Goal: Book appointment/travel/reservation

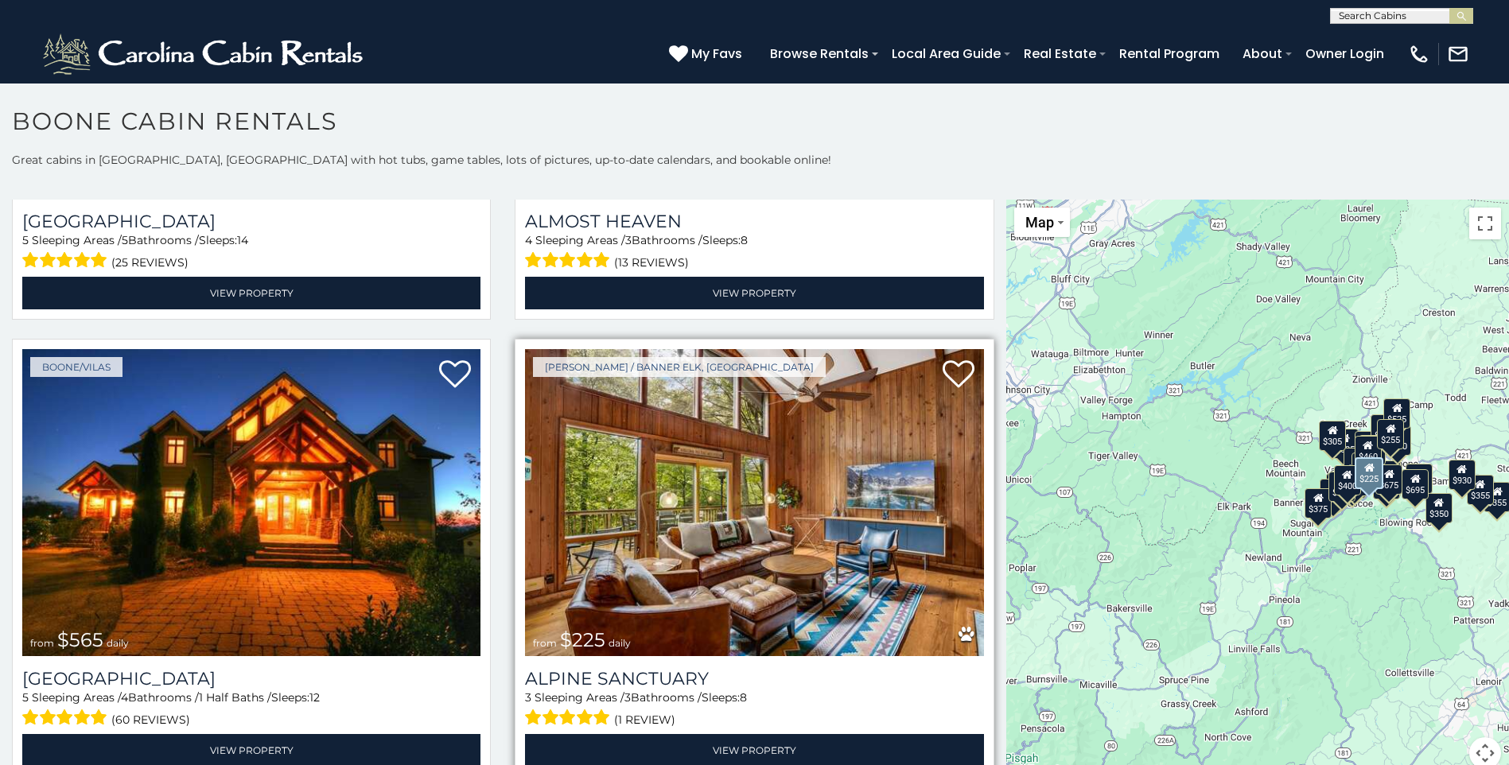
scroll to position [3578, 0]
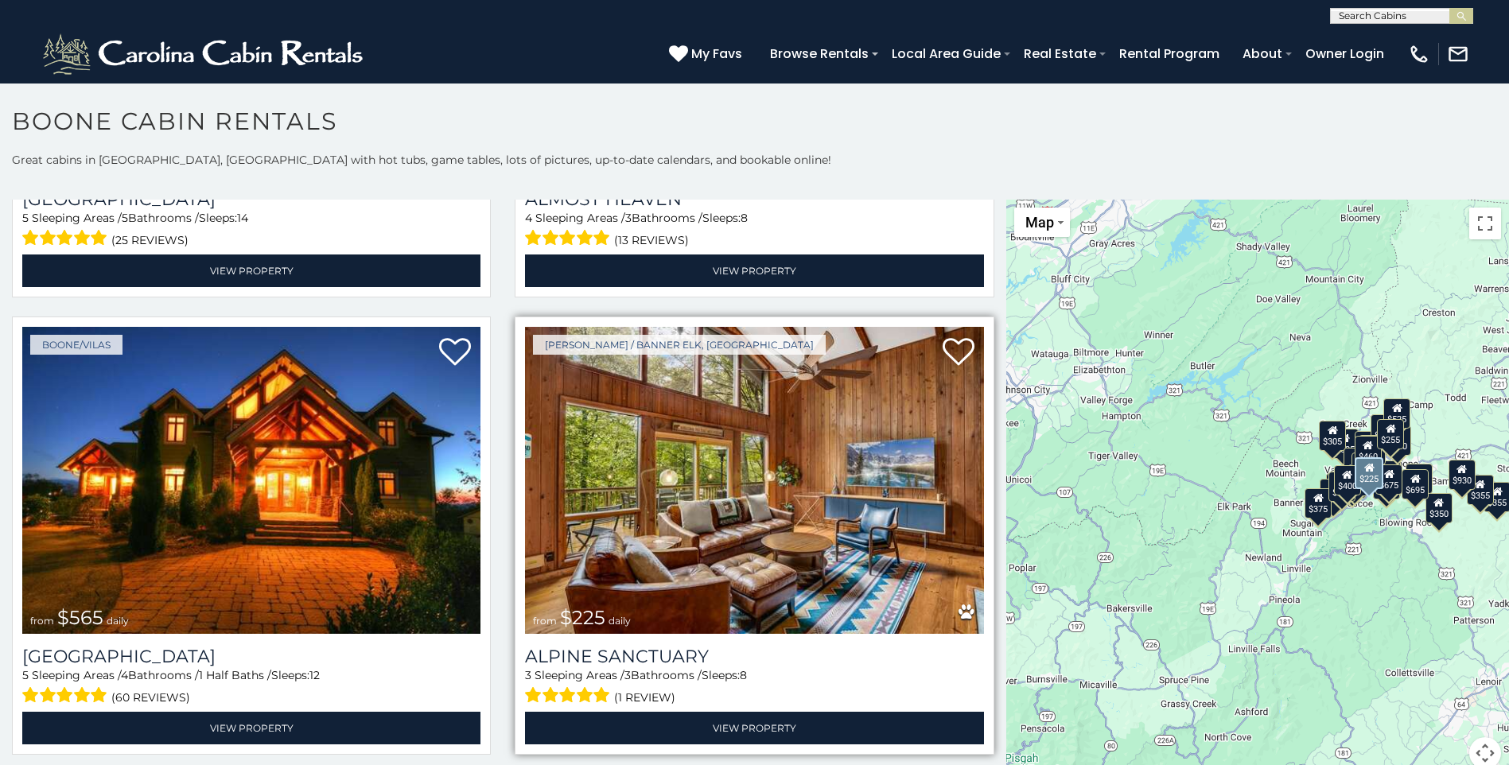
click at [713, 559] on img at bounding box center [754, 480] width 458 height 307
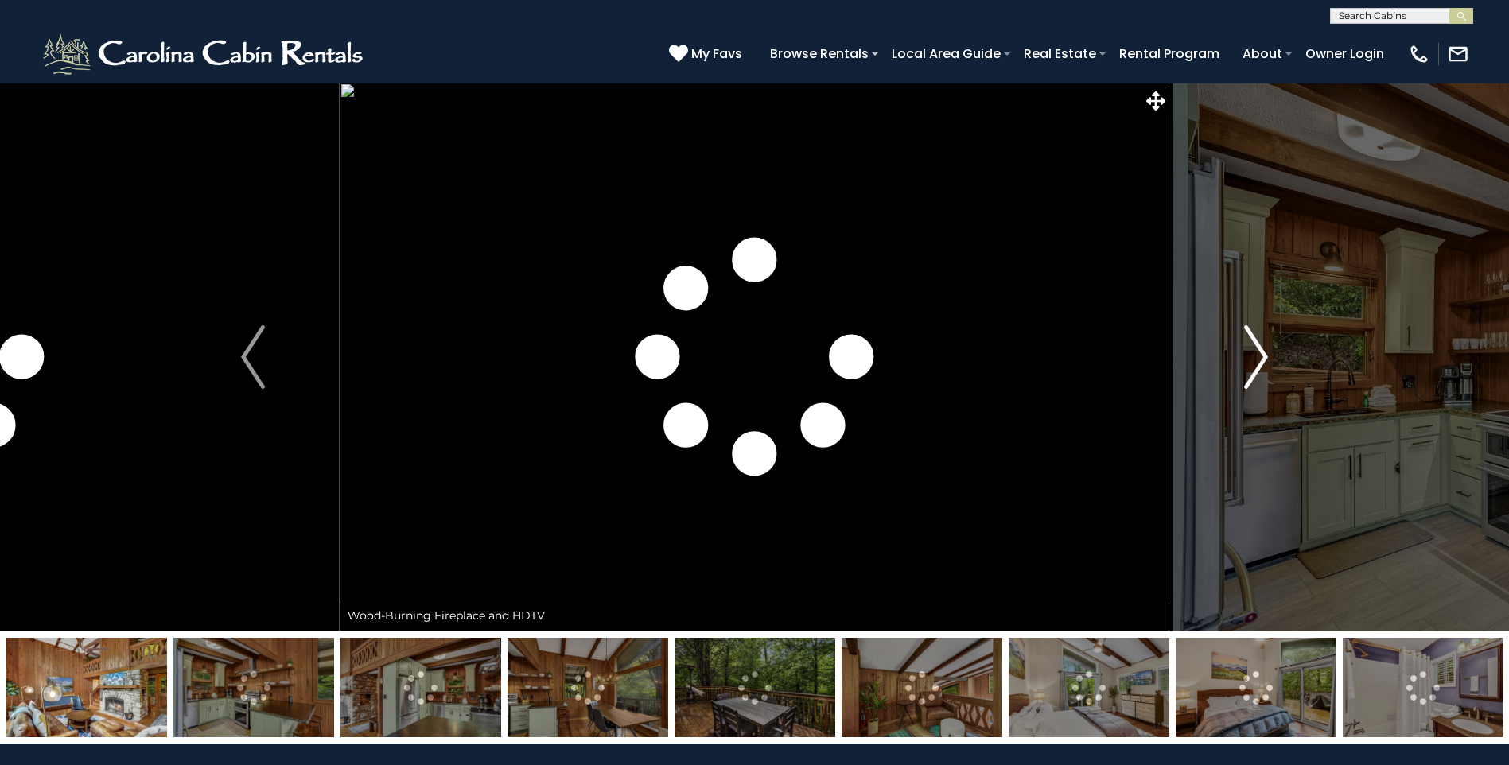
click at [1249, 349] on img "Next" at bounding box center [1256, 357] width 24 height 64
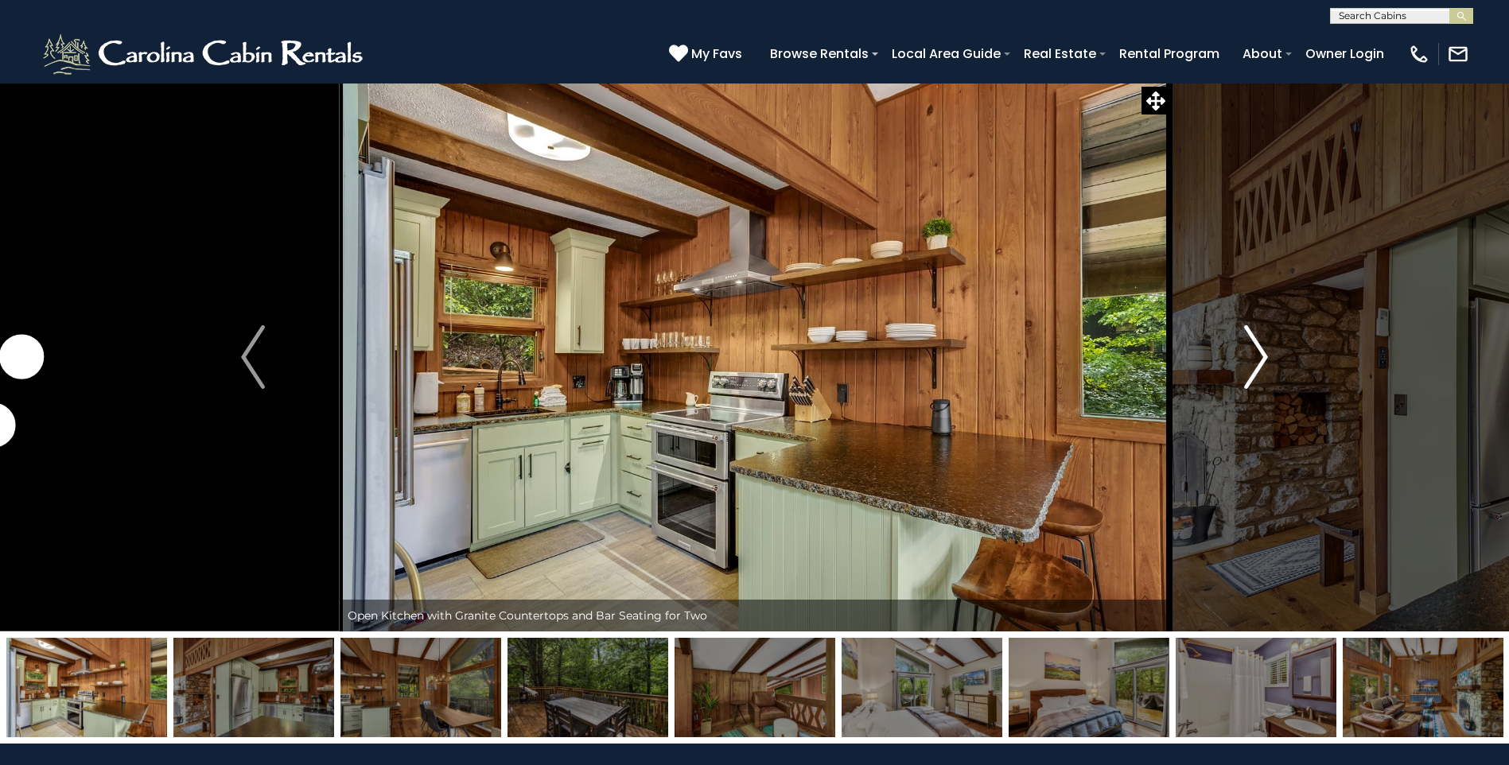
click at [1250, 370] on img "Next" at bounding box center [1256, 357] width 24 height 64
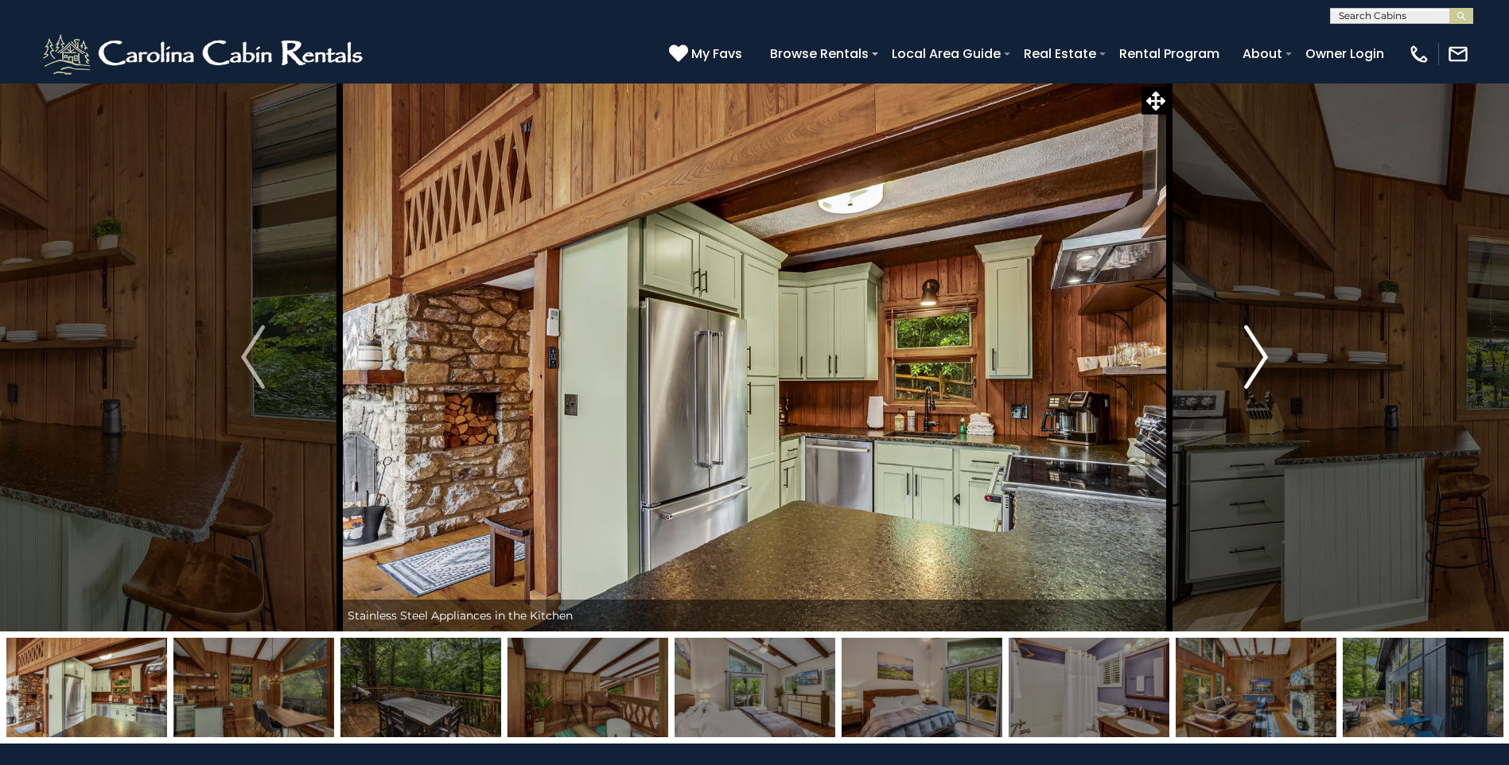
click at [1251, 366] on img "Next" at bounding box center [1256, 357] width 24 height 64
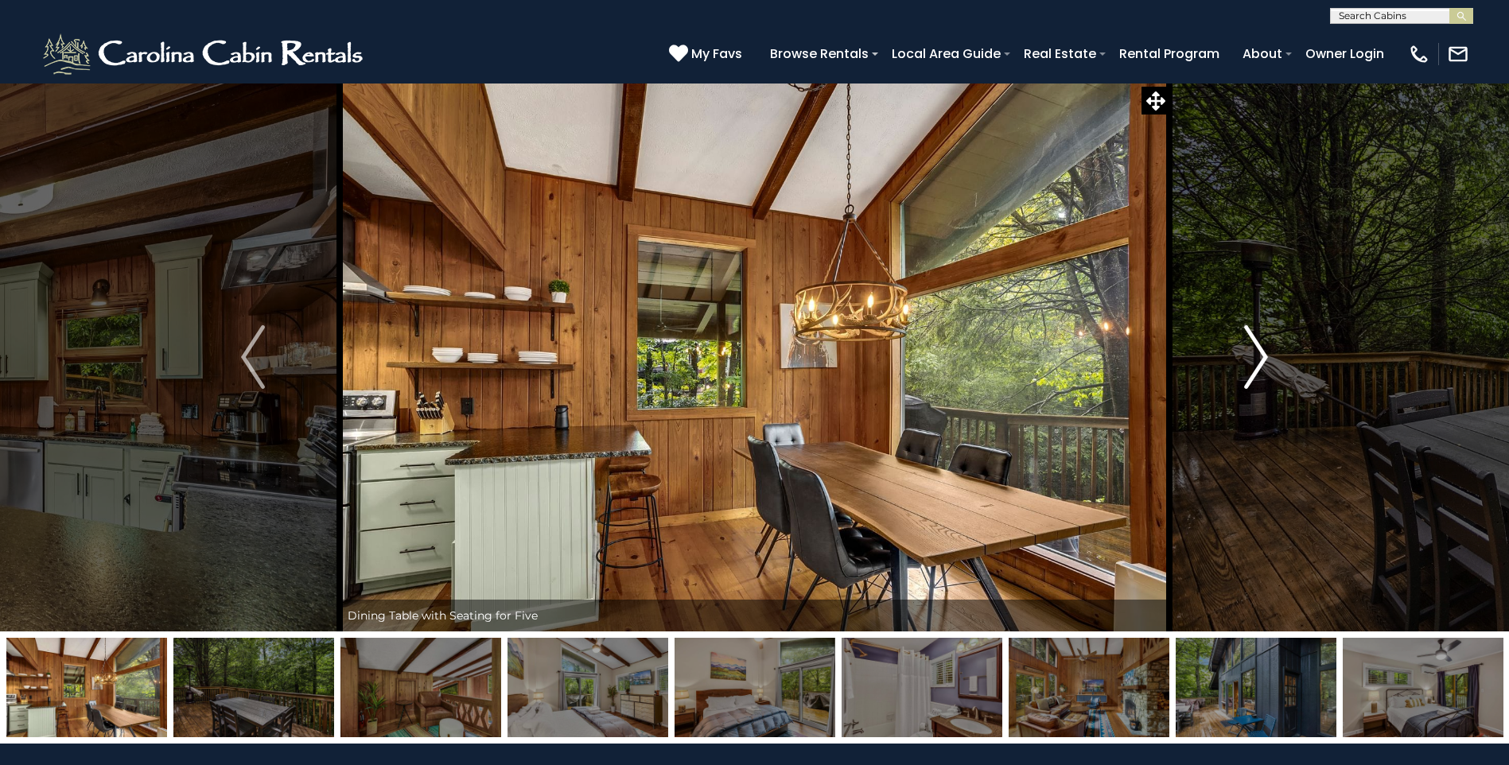
click at [1251, 366] on img "Next" at bounding box center [1256, 357] width 24 height 64
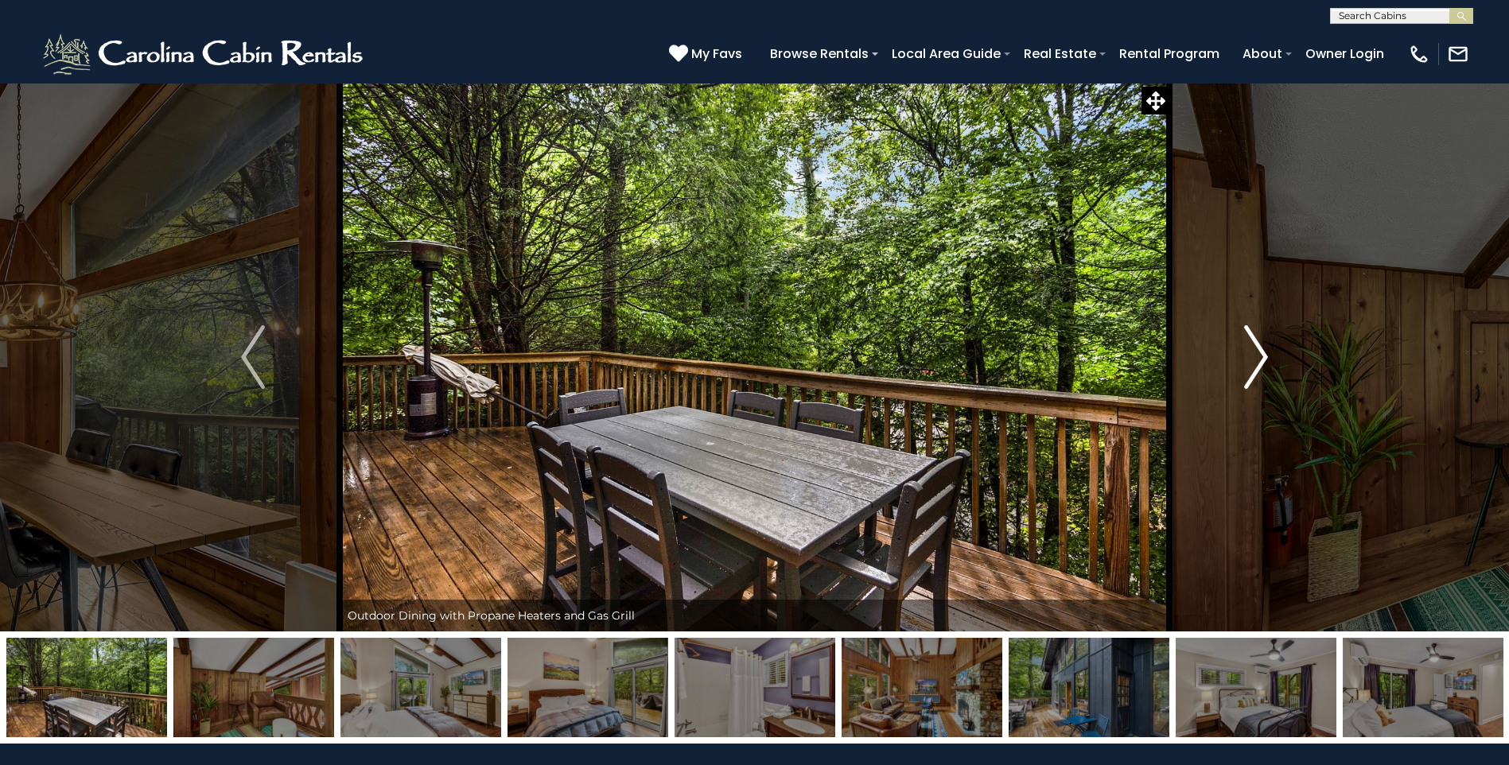
click at [1251, 366] on img "Next" at bounding box center [1256, 357] width 24 height 64
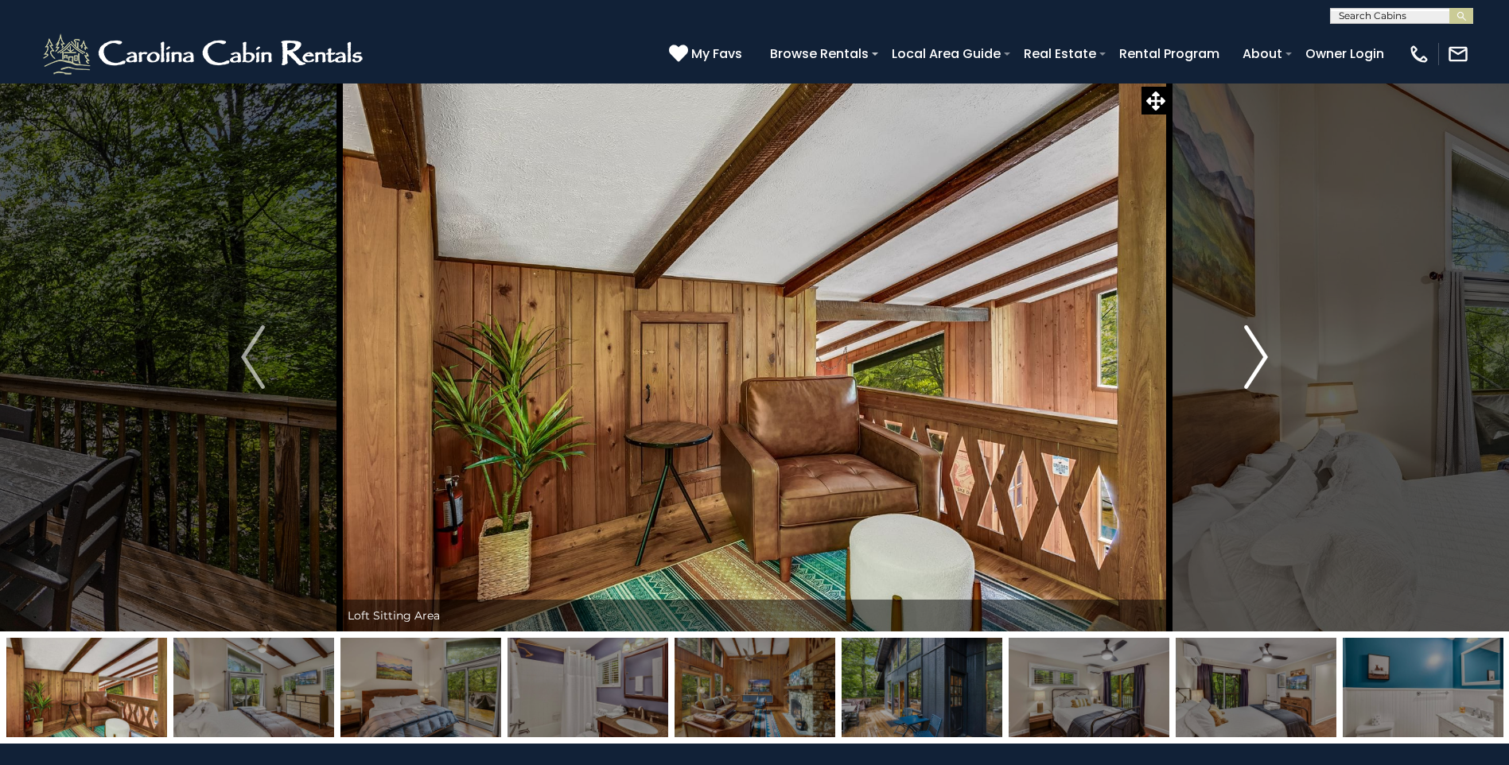
click at [1251, 366] on img "Next" at bounding box center [1256, 357] width 24 height 64
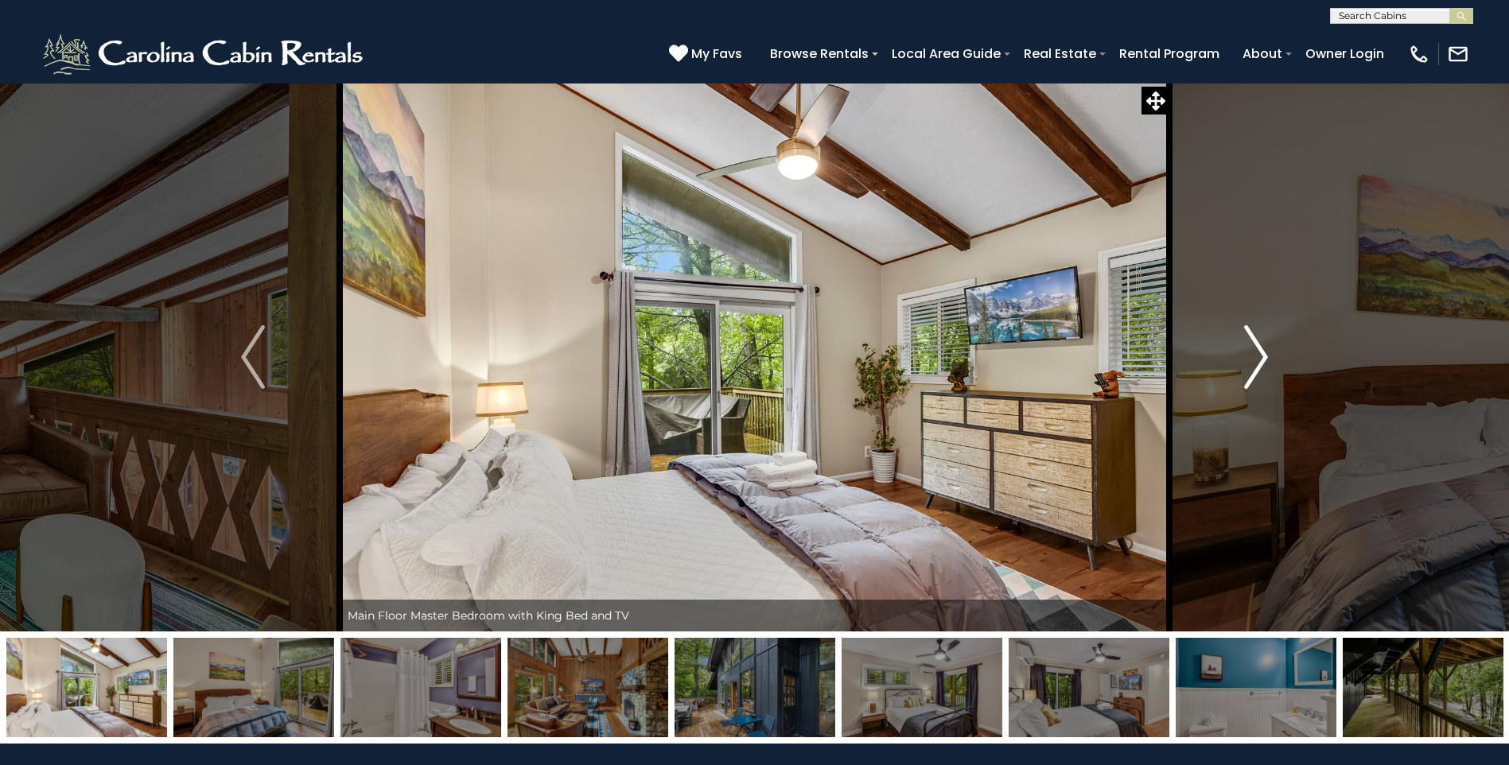
click at [1251, 366] on img "Next" at bounding box center [1256, 357] width 24 height 64
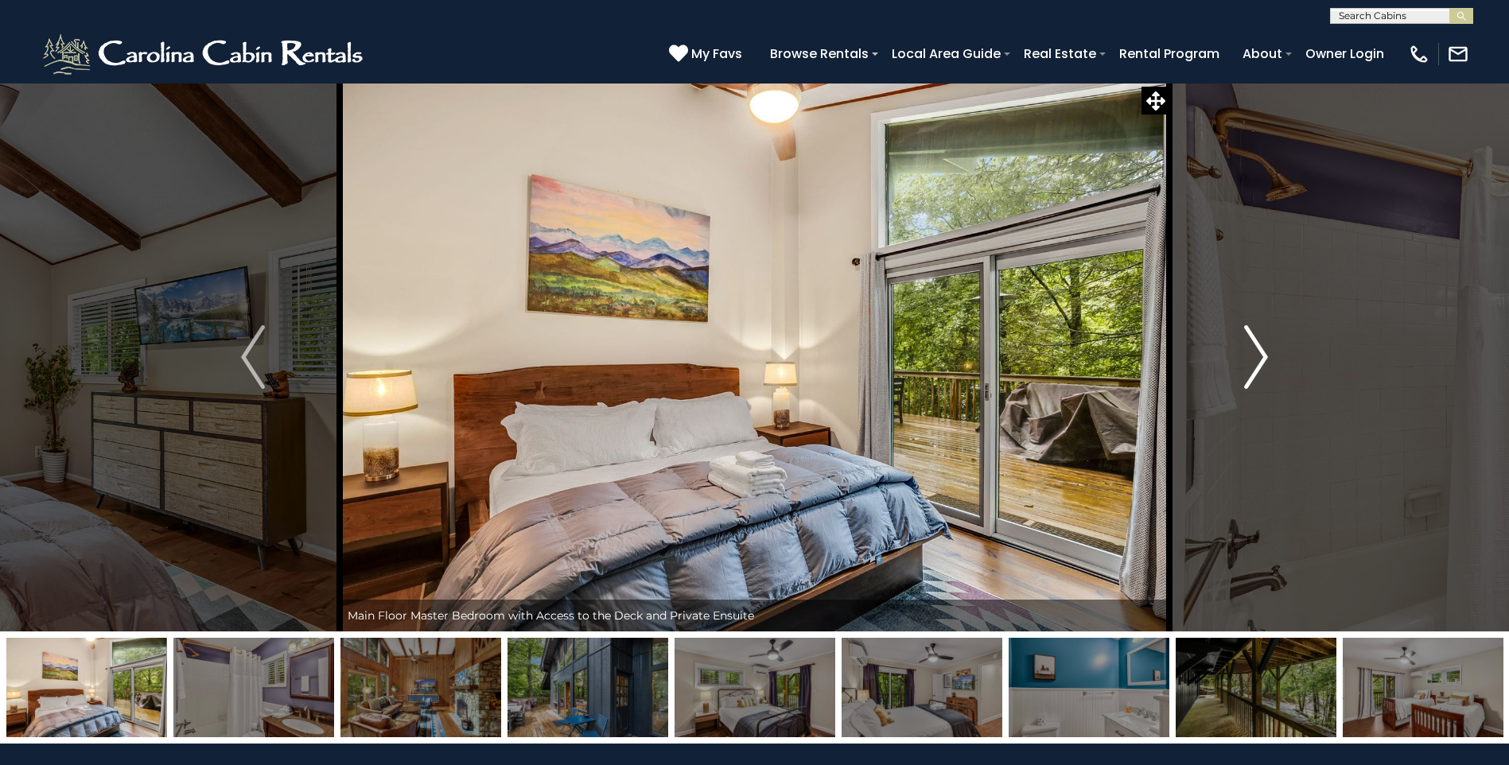
click at [1251, 366] on img "Next" at bounding box center [1256, 357] width 24 height 64
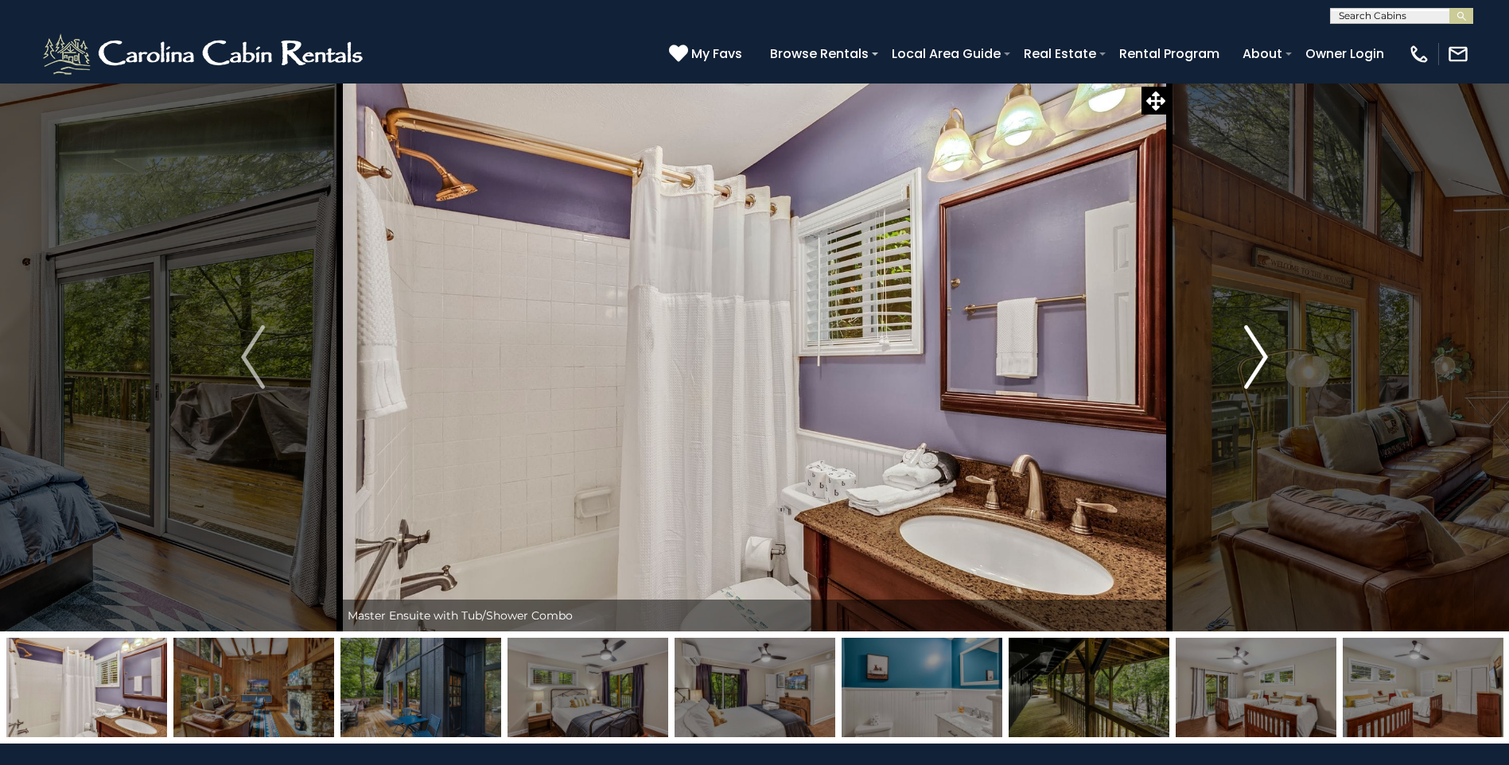
click at [1251, 366] on img "Next" at bounding box center [1256, 357] width 24 height 64
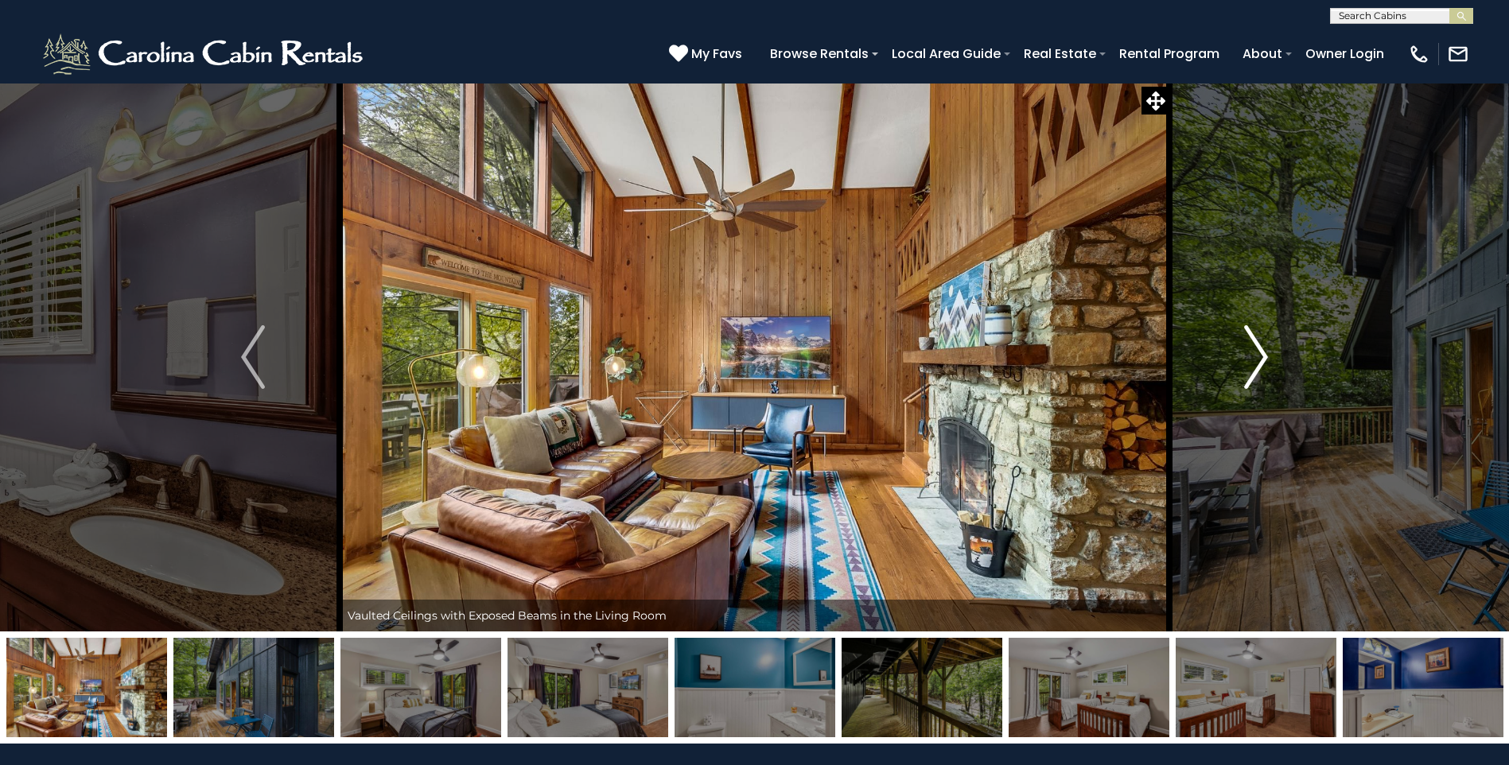
click at [1251, 366] on img "Next" at bounding box center [1256, 357] width 24 height 64
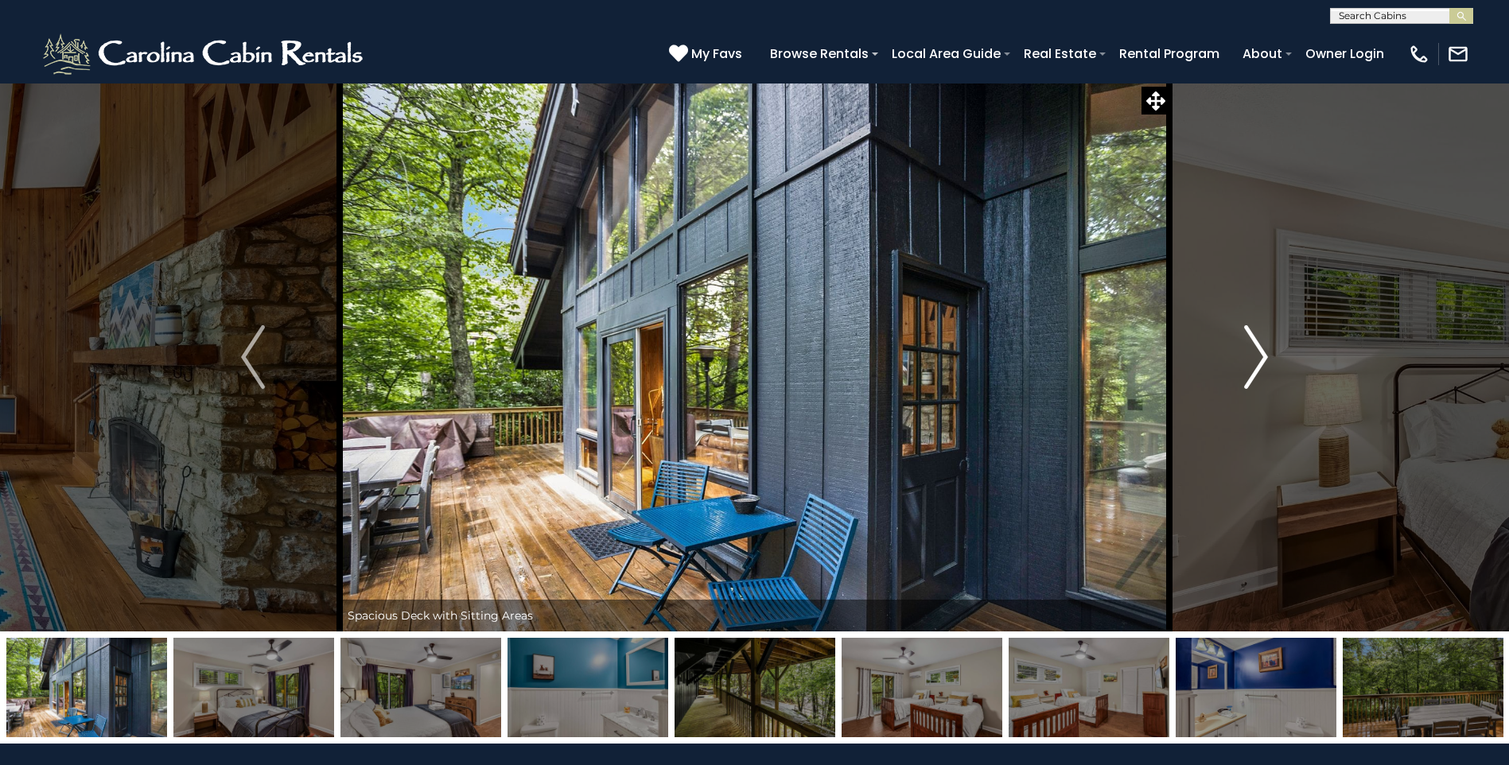
click at [1251, 366] on img "Next" at bounding box center [1256, 357] width 24 height 64
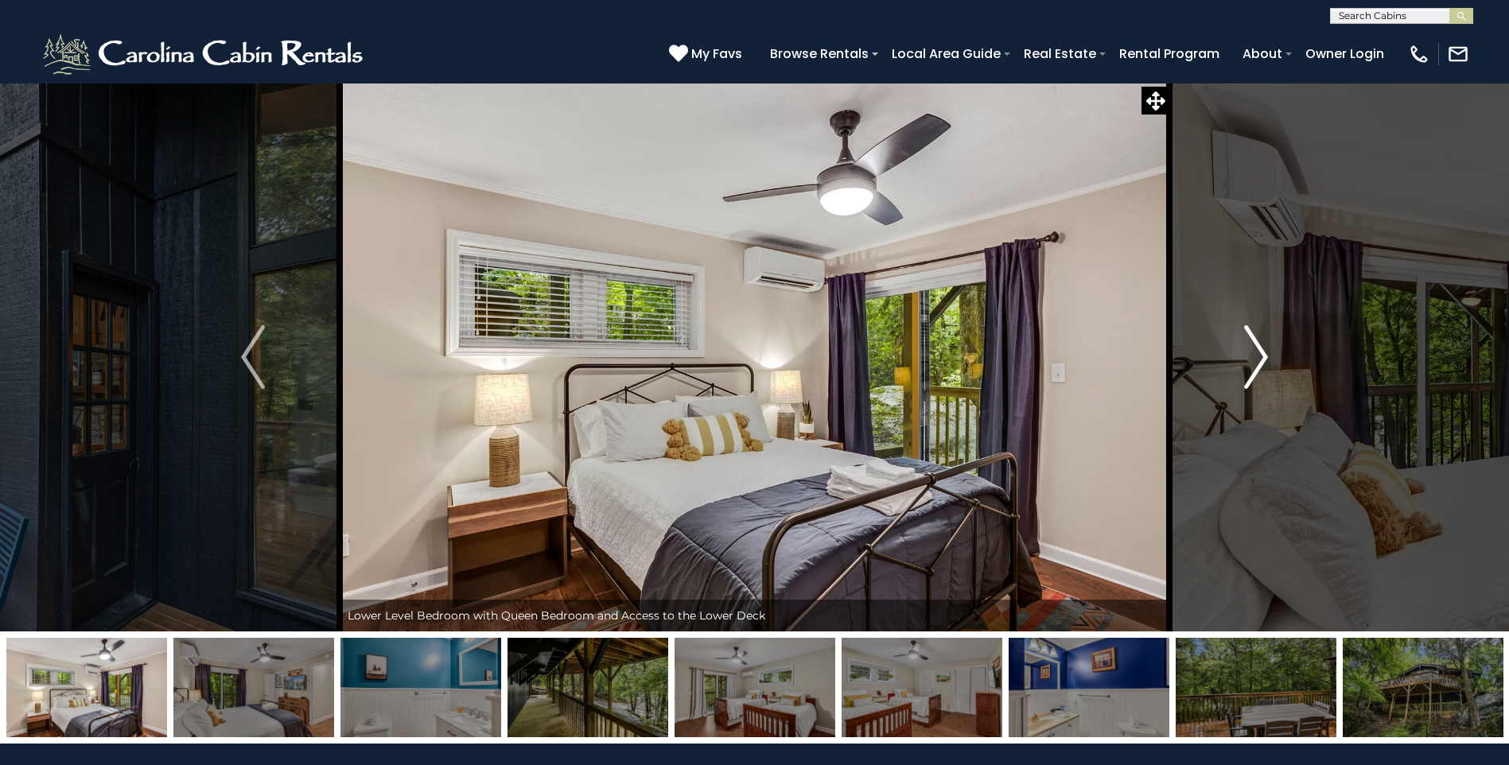
click at [1251, 366] on img "Next" at bounding box center [1256, 357] width 24 height 64
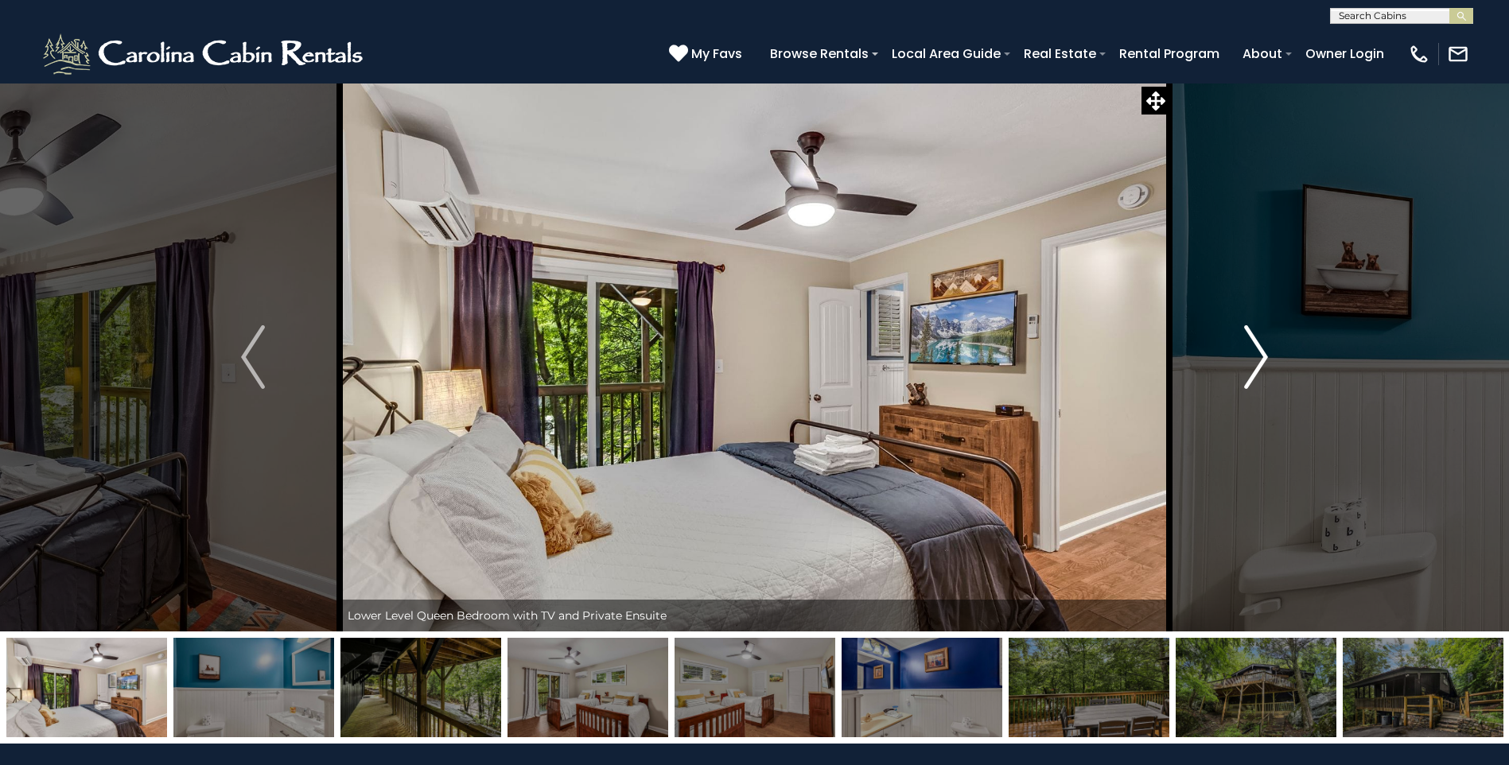
click at [1251, 366] on img "Next" at bounding box center [1256, 357] width 24 height 64
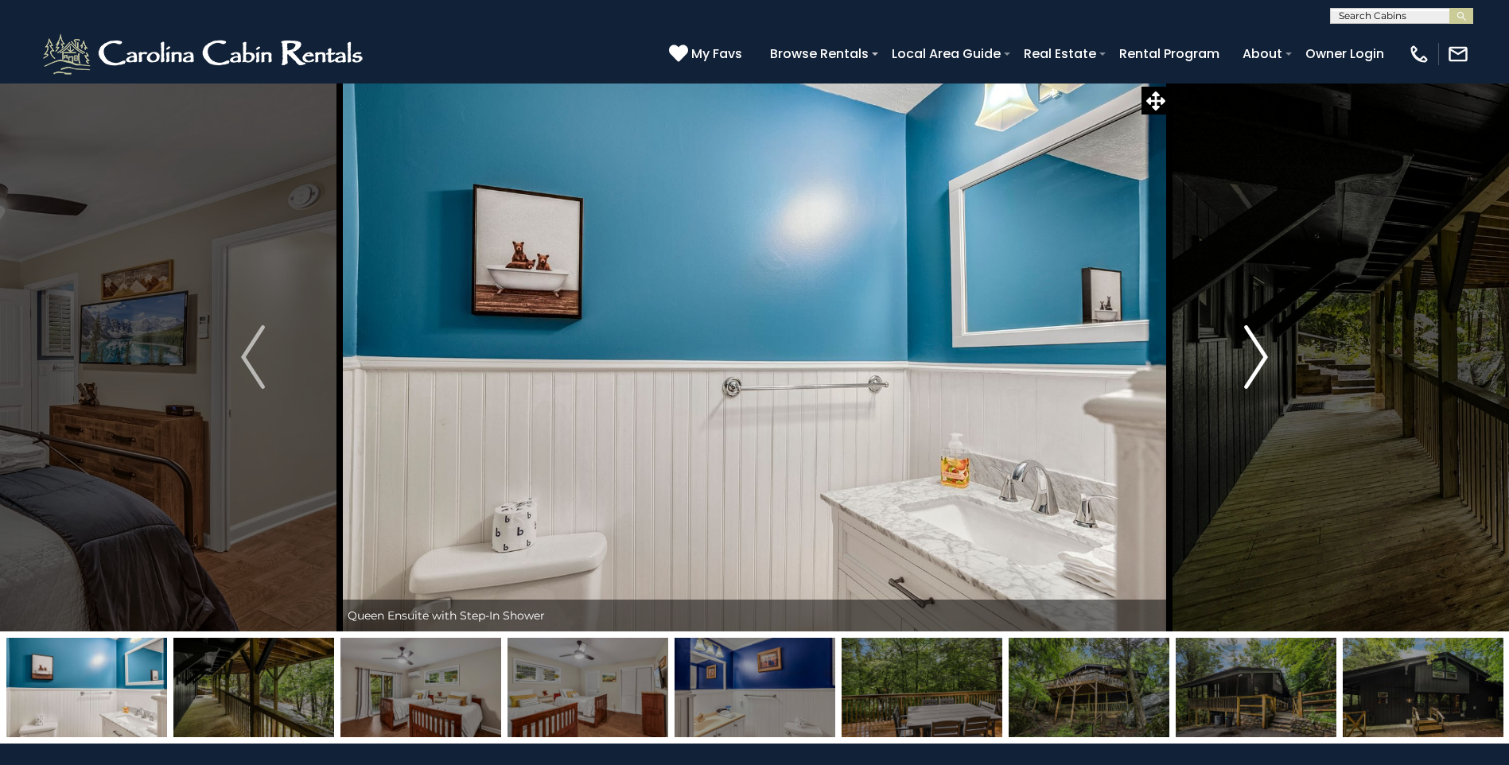
click at [1251, 366] on img "Next" at bounding box center [1256, 357] width 24 height 64
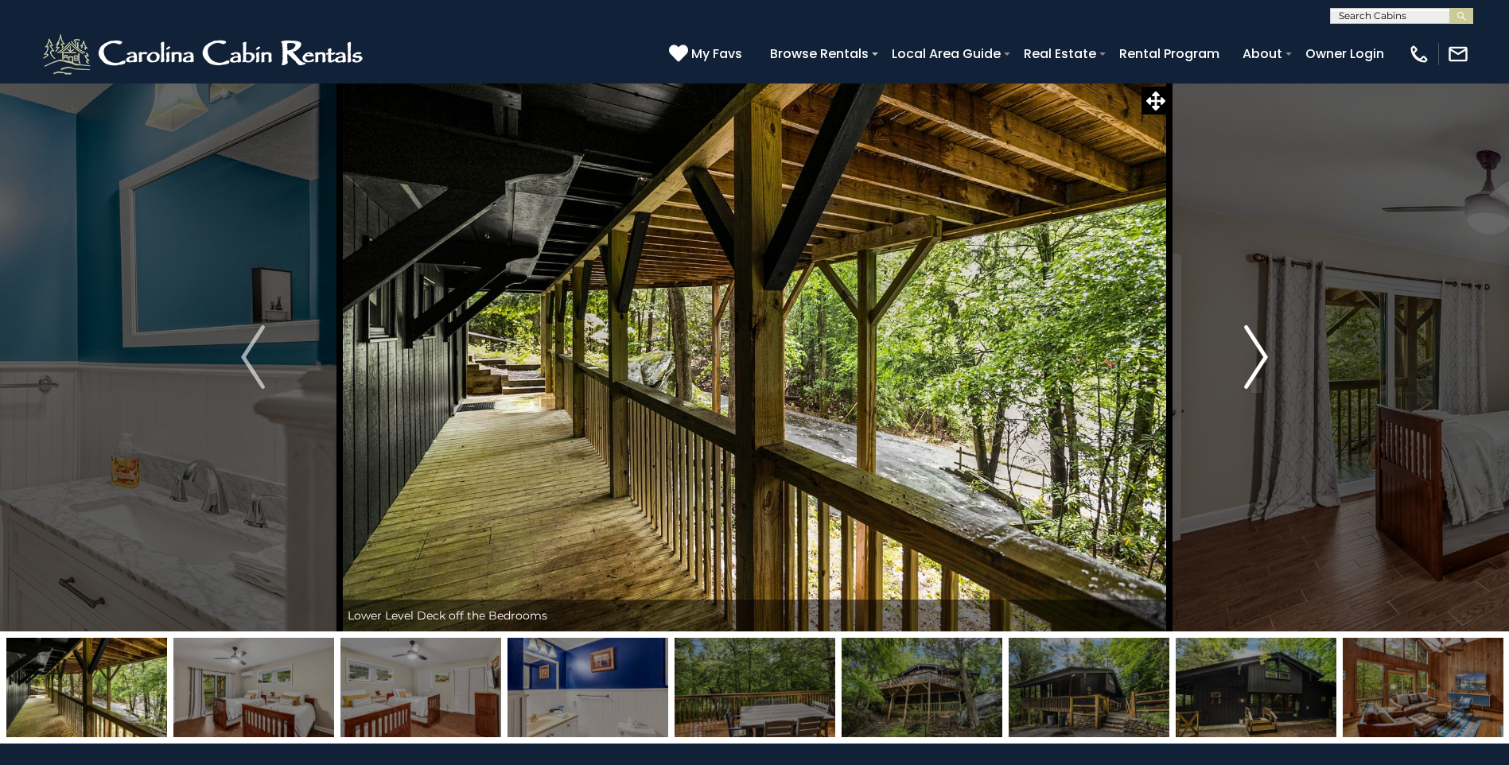
click at [1251, 366] on img "Next" at bounding box center [1256, 357] width 24 height 64
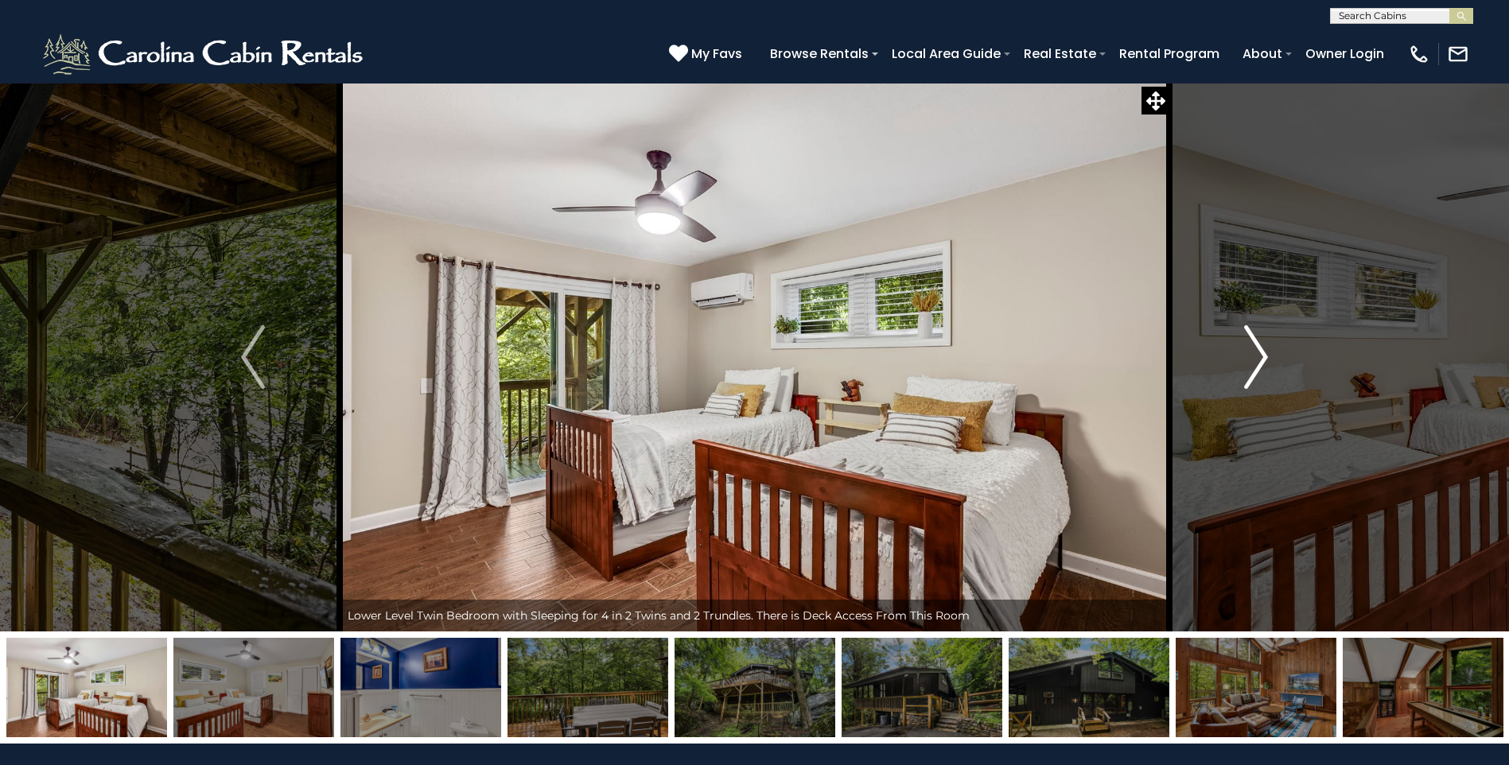
click at [1251, 366] on img "Next" at bounding box center [1256, 357] width 24 height 64
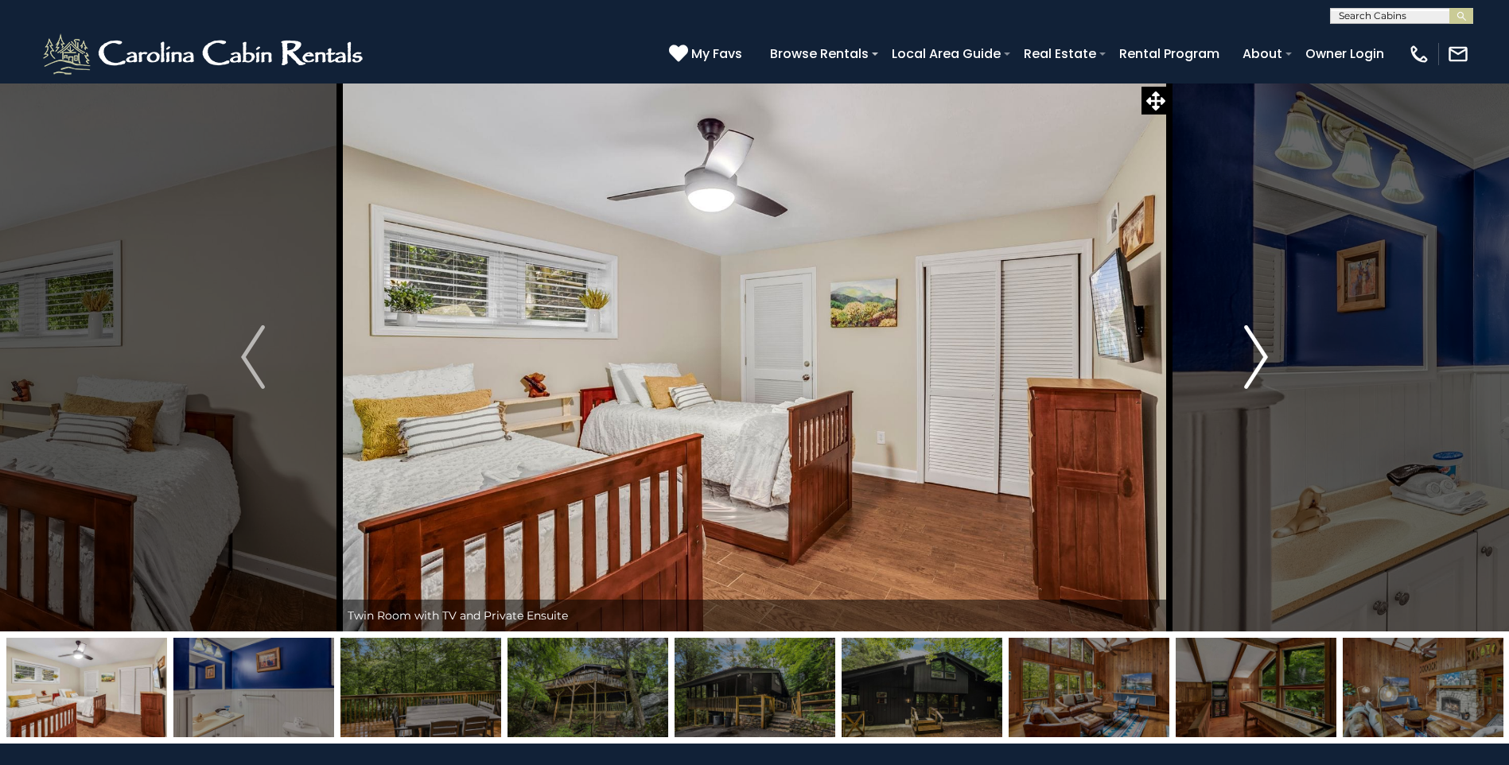
click at [1251, 366] on img "Next" at bounding box center [1256, 357] width 24 height 64
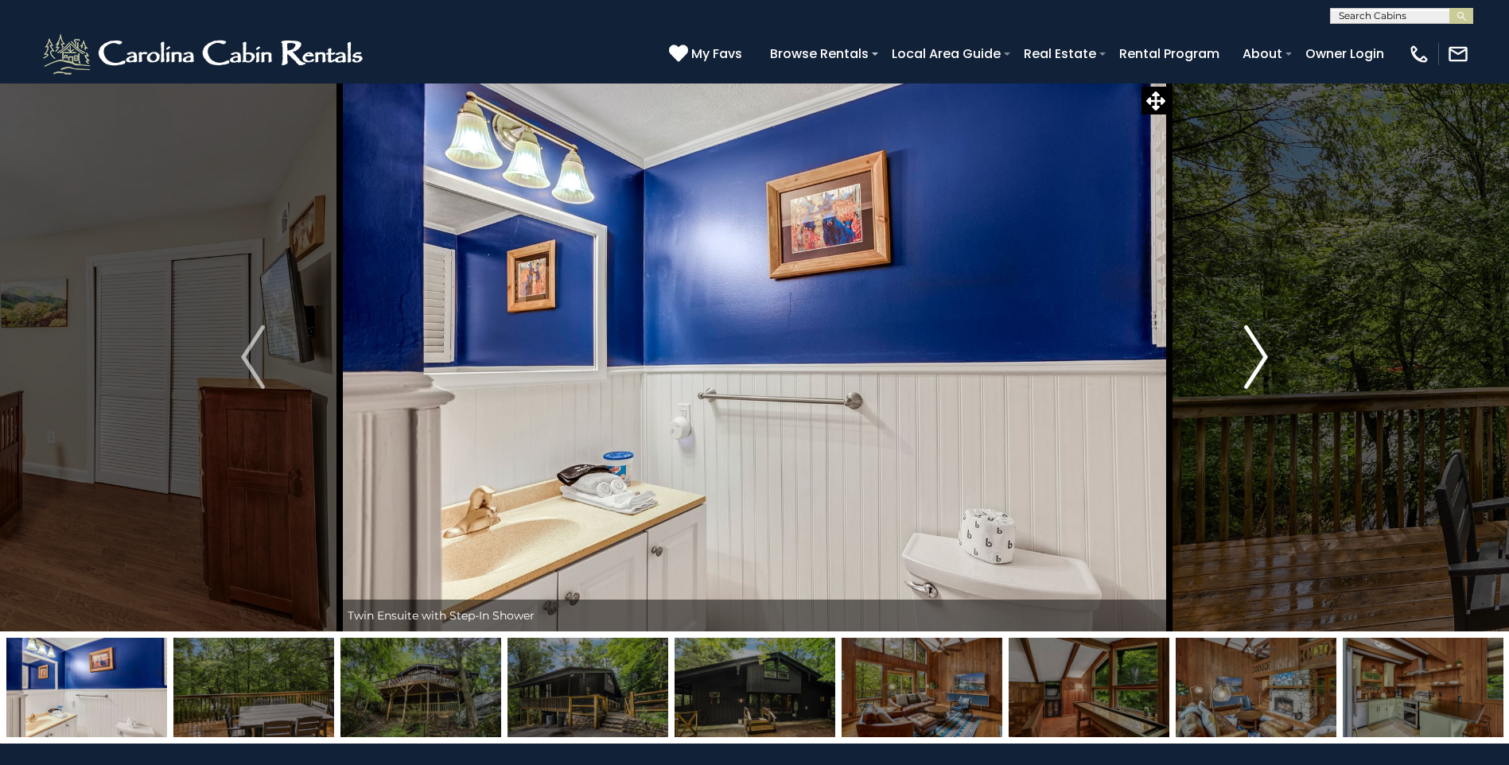
click at [1251, 366] on img "Next" at bounding box center [1256, 357] width 24 height 64
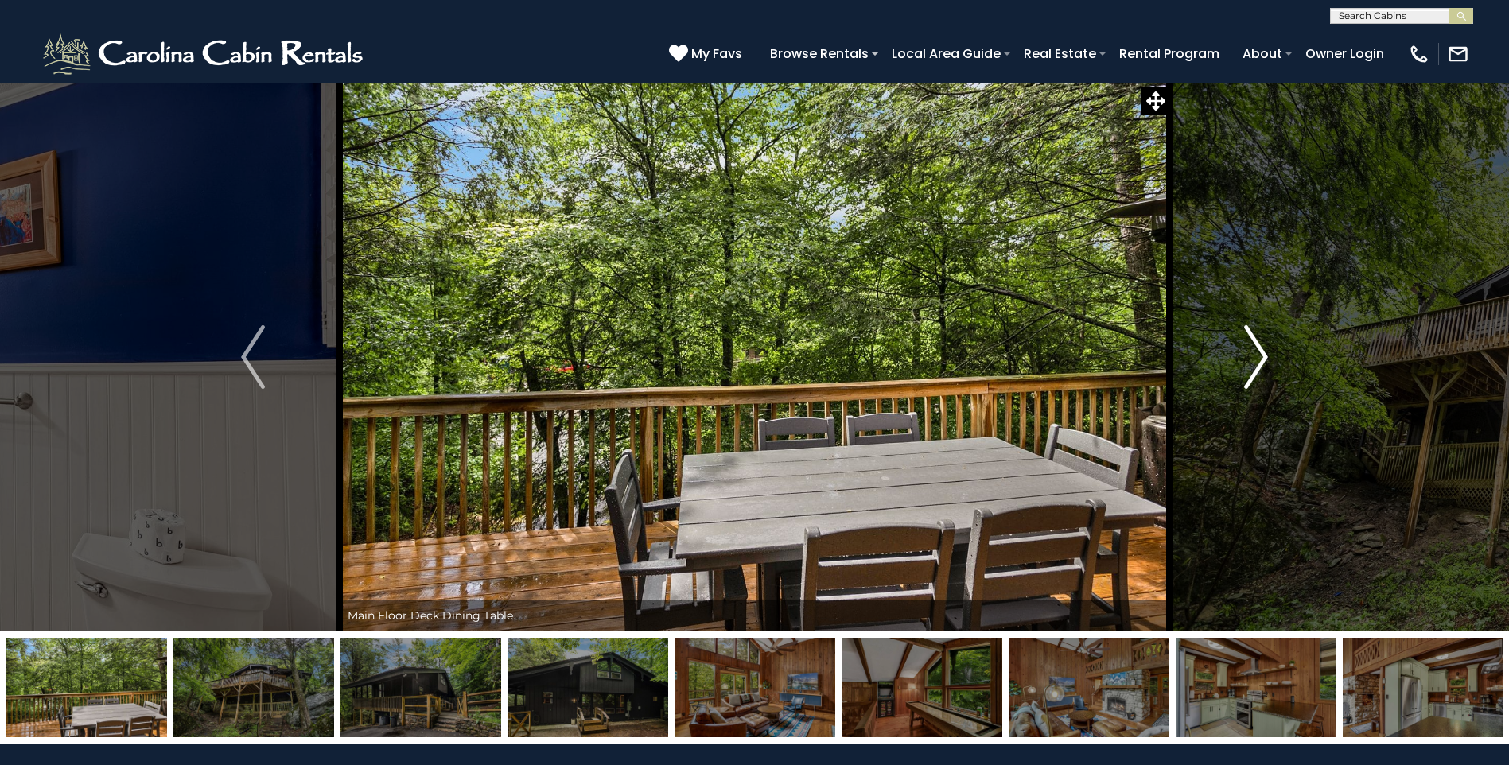
click at [1251, 366] on img "Next" at bounding box center [1256, 357] width 24 height 64
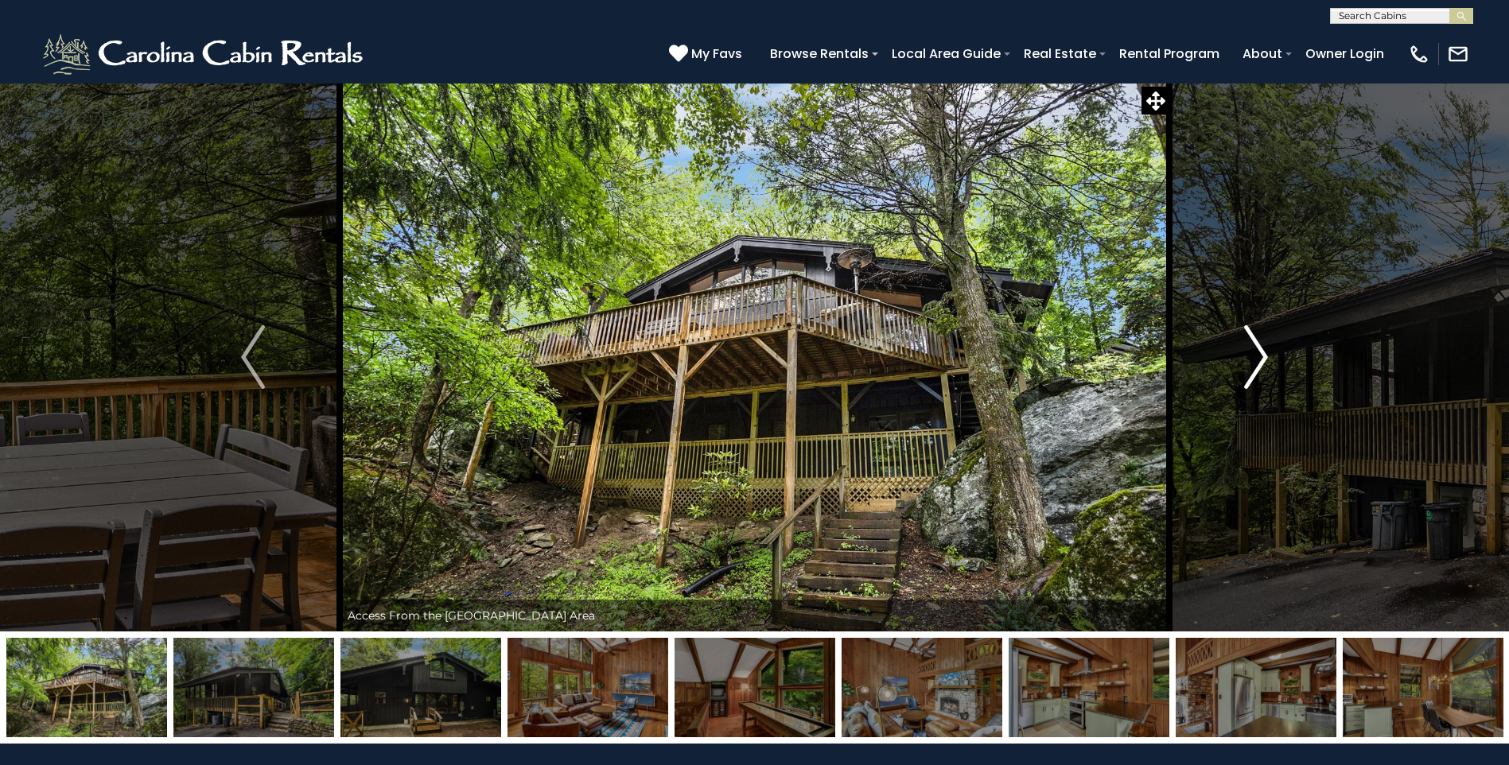
click at [1251, 366] on img "Next" at bounding box center [1256, 357] width 24 height 64
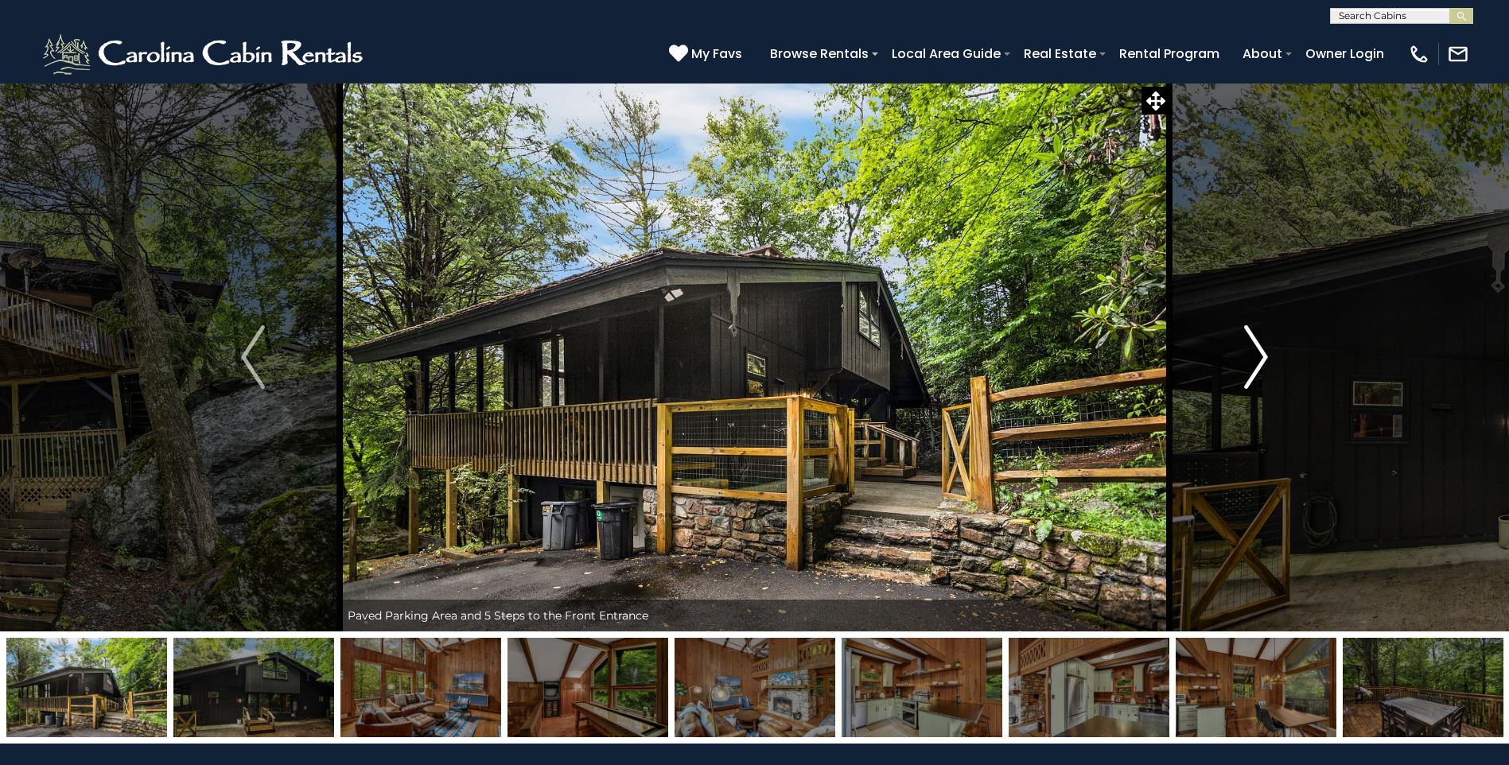
click at [1251, 366] on img "Next" at bounding box center [1256, 357] width 24 height 64
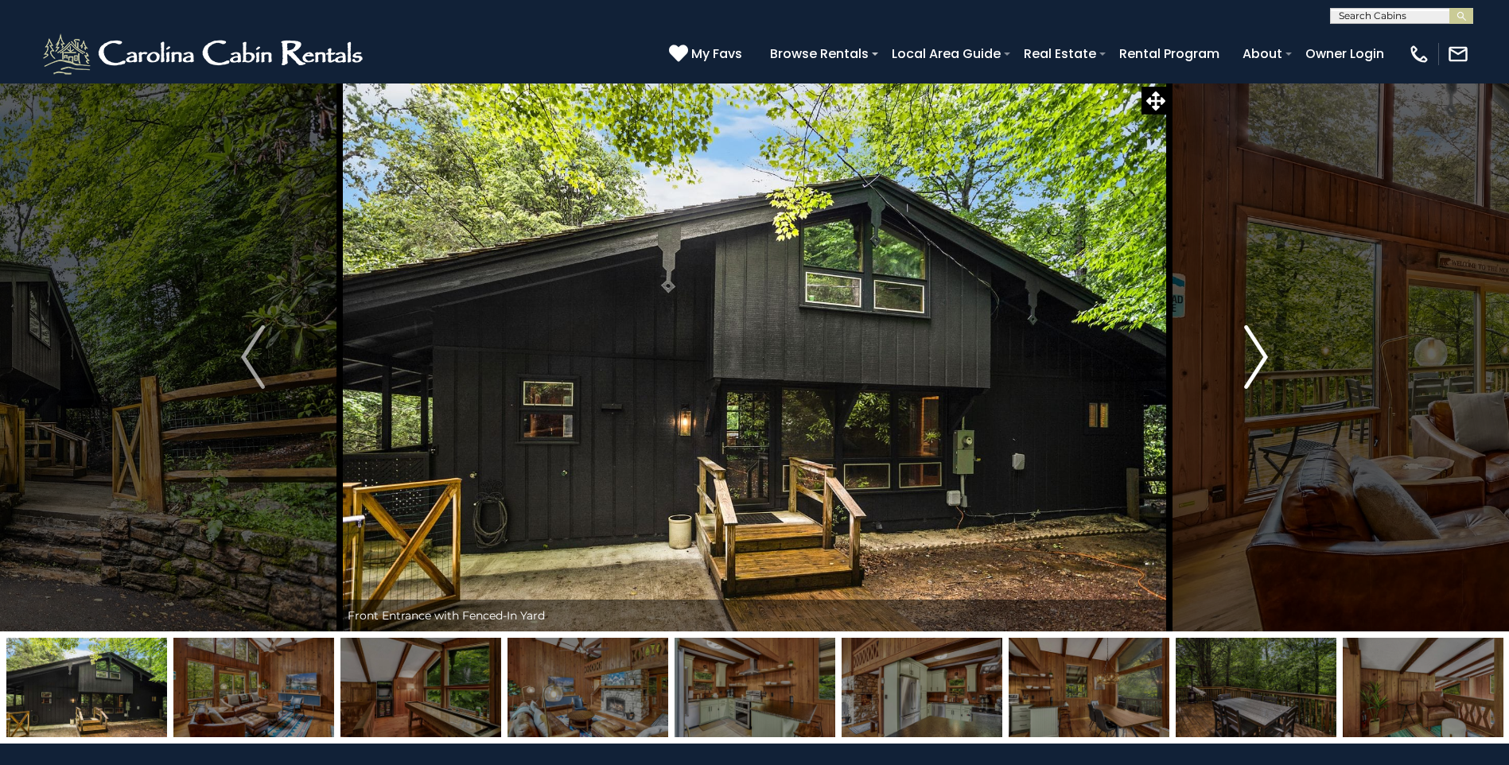
click at [1251, 366] on img "Next" at bounding box center [1256, 357] width 24 height 64
